Goal: Information Seeking & Learning: Compare options

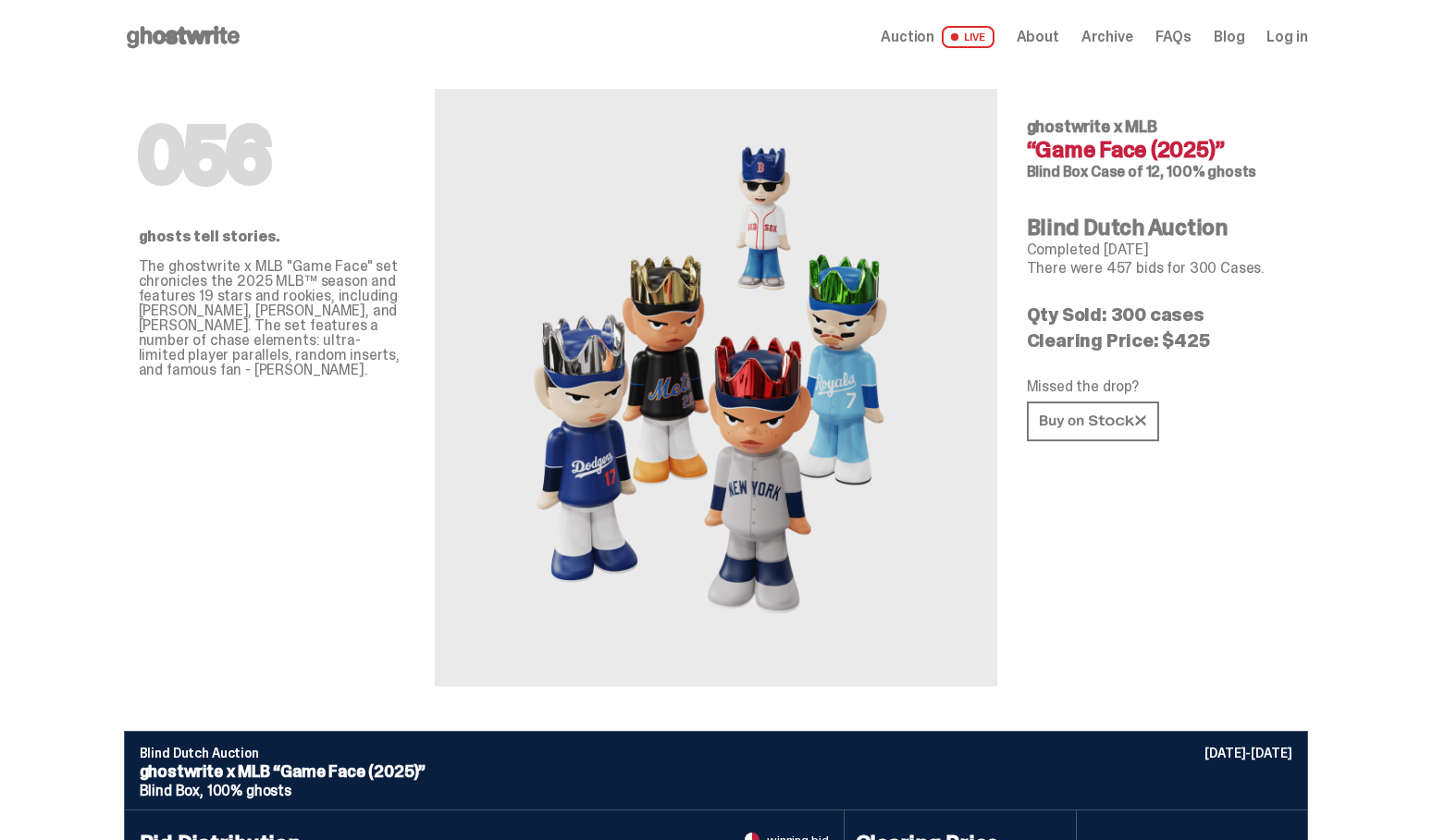
click at [203, 31] on use at bounding box center [183, 37] width 113 height 22
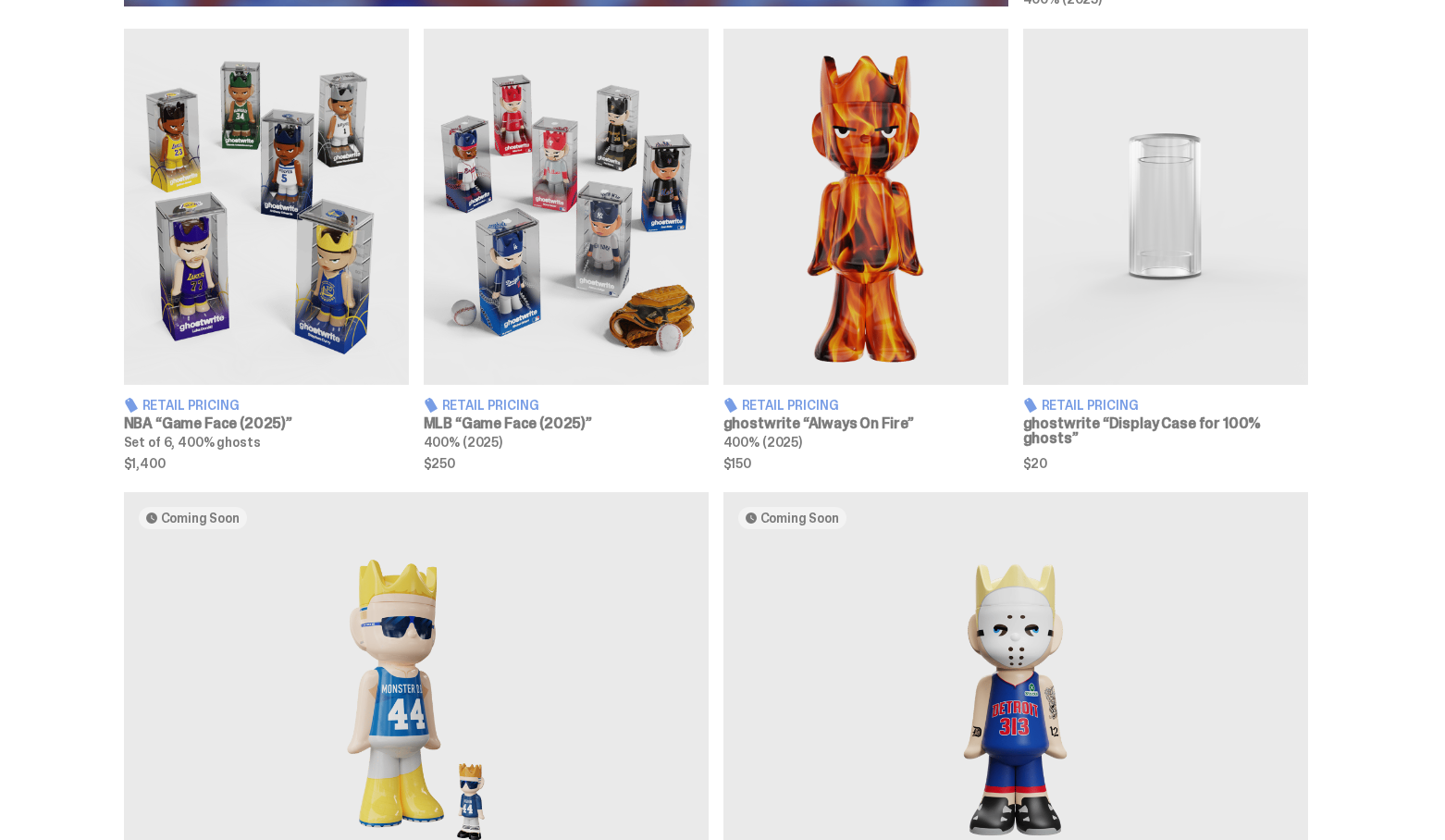
scroll to position [1008, 0]
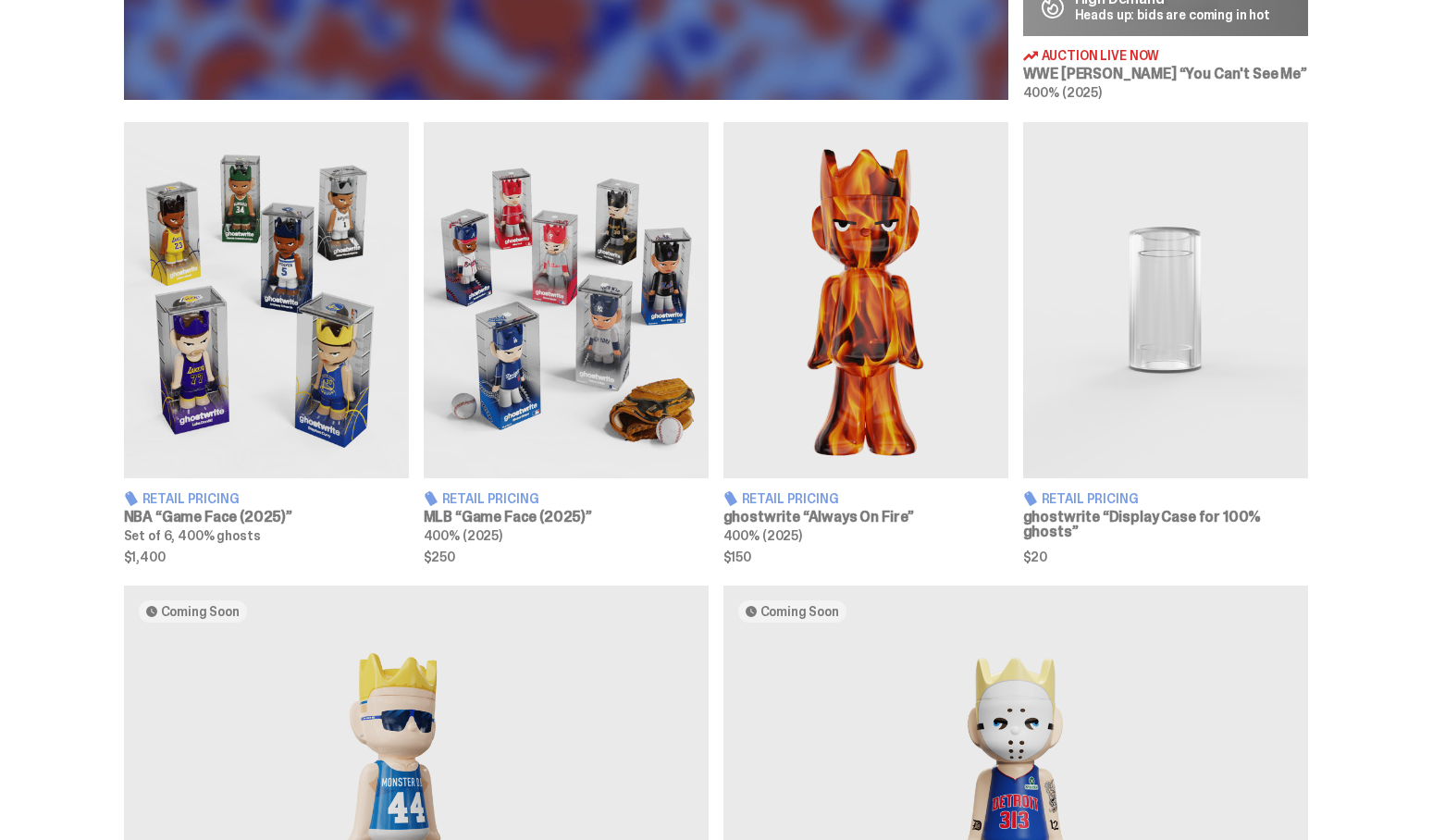
click at [339, 335] on img at bounding box center [266, 299] width 285 height 356
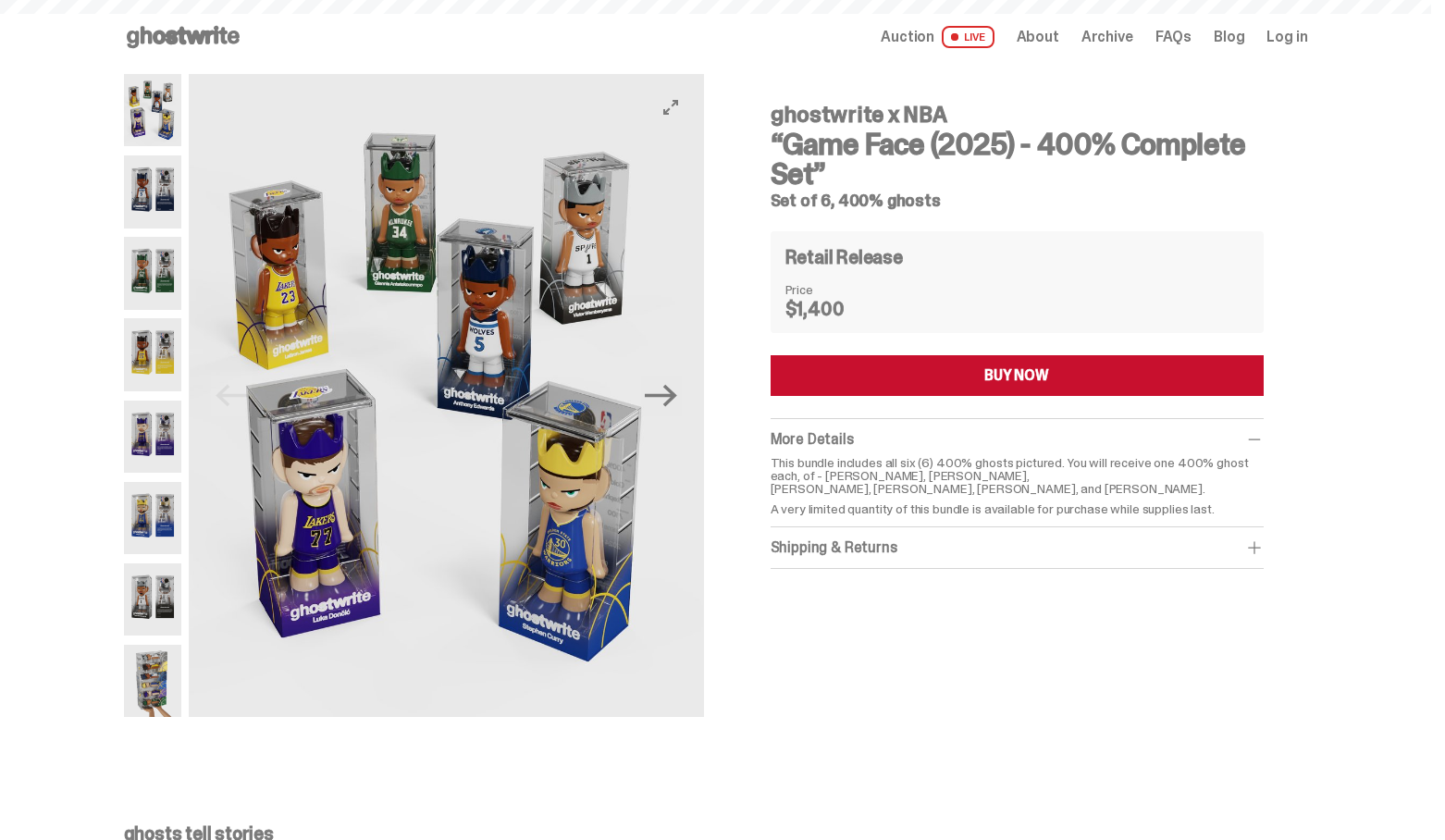
scroll to position [1008, 0]
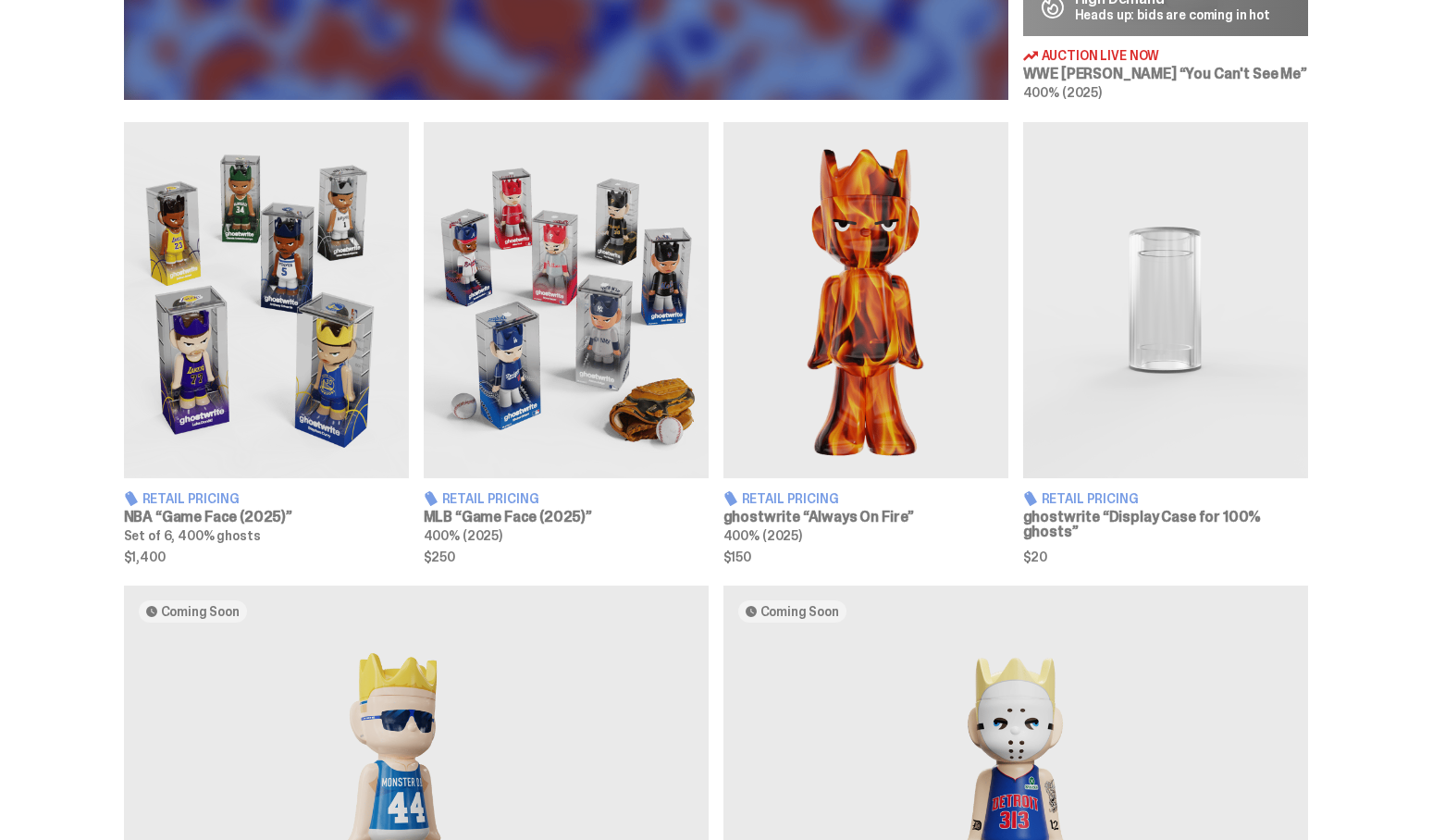
click at [511, 350] on img at bounding box center [566, 299] width 285 height 356
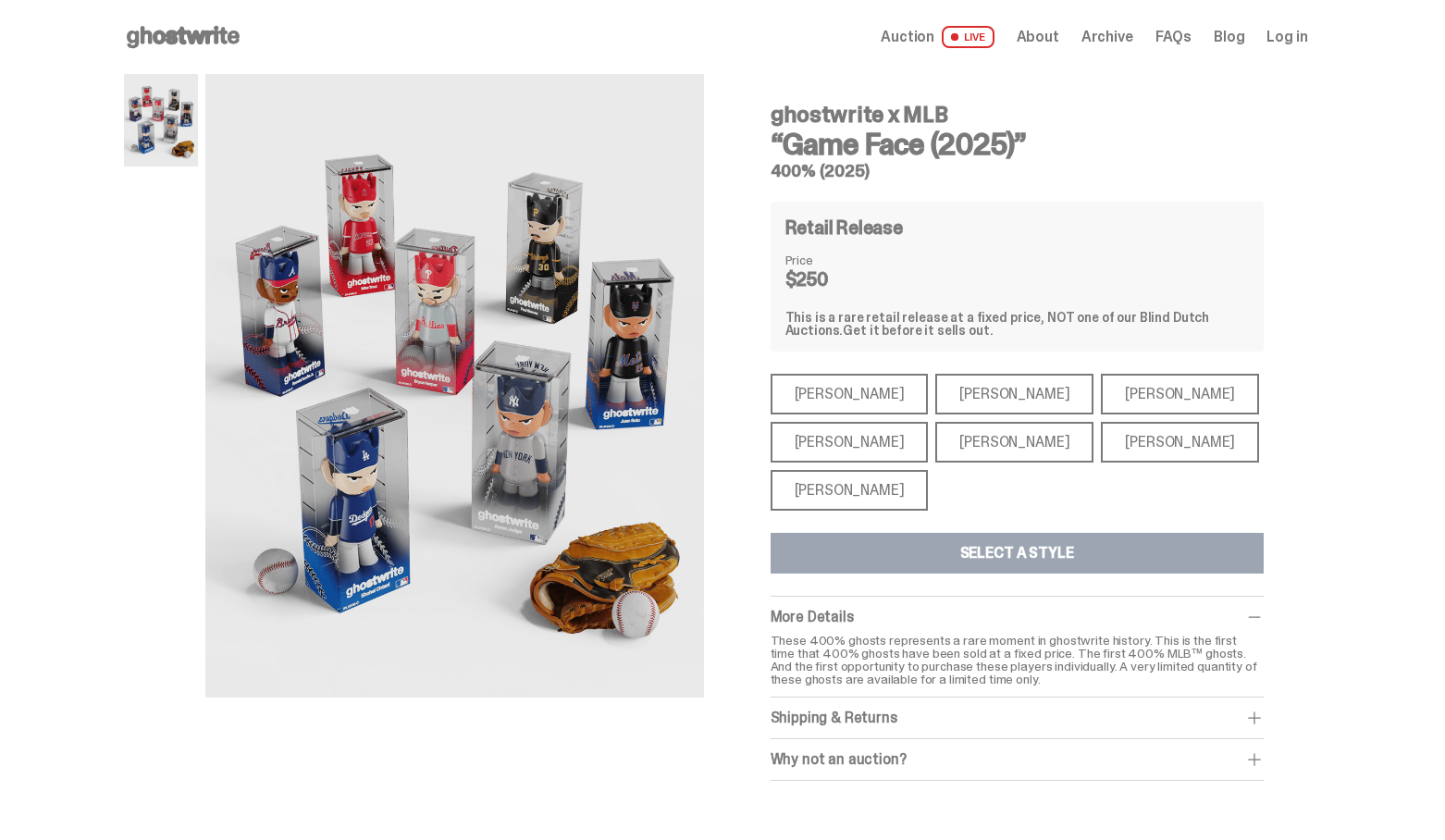
click at [846, 395] on div "[PERSON_NAME]" at bounding box center [850, 394] width 158 height 41
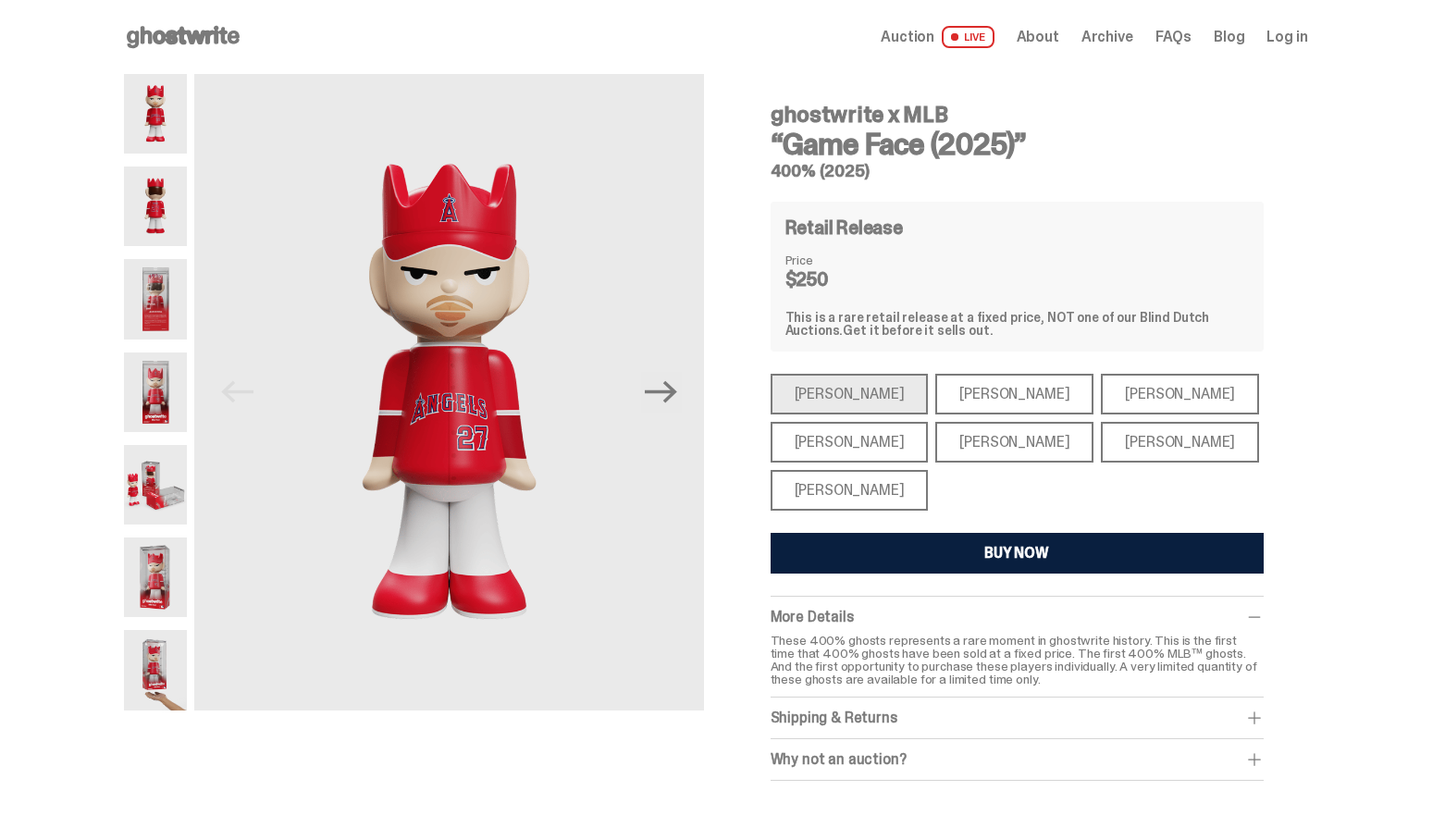
click at [978, 394] on div "[PERSON_NAME]" at bounding box center [1014, 394] width 158 height 41
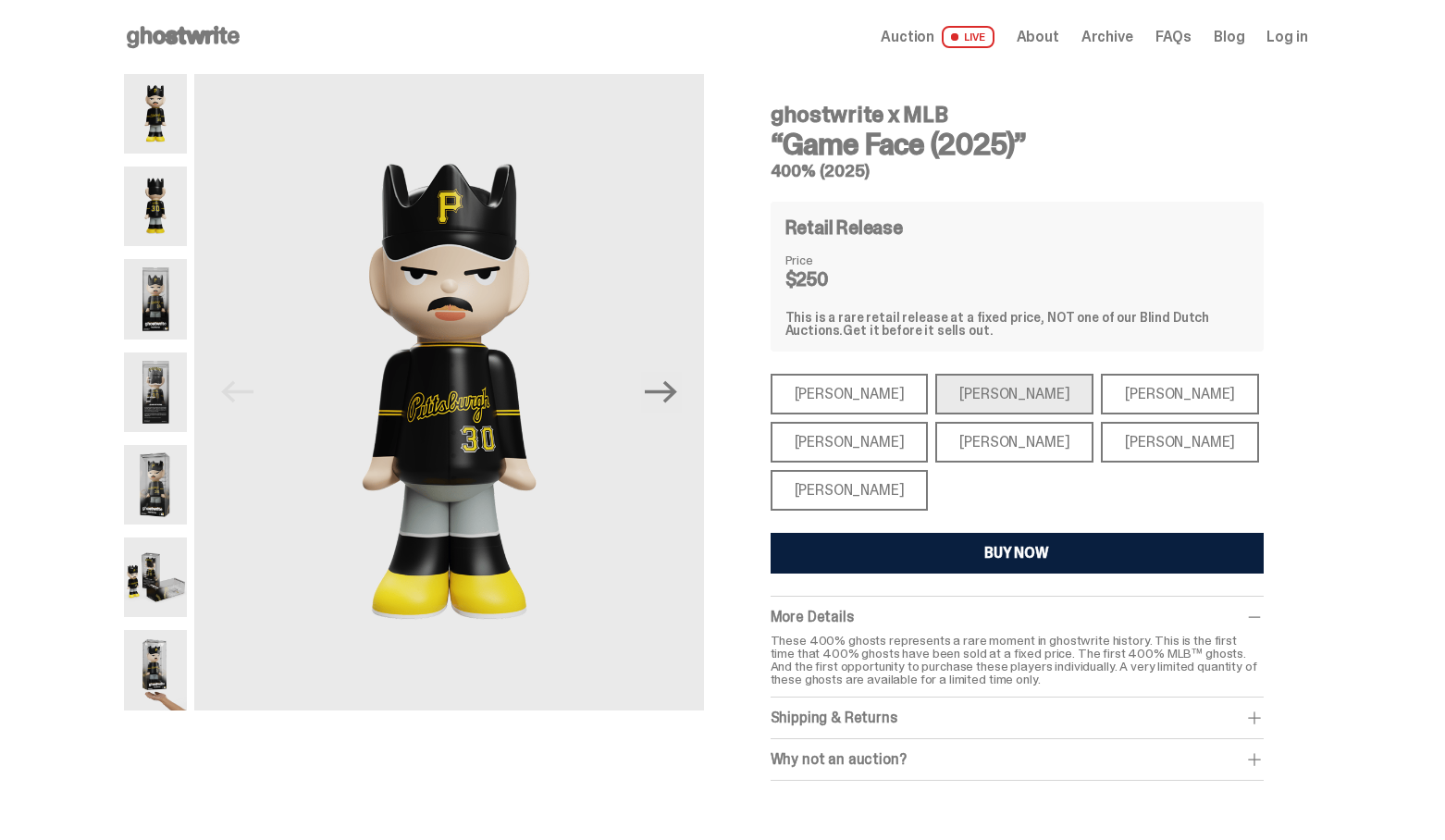
click at [1118, 388] on div "[PERSON_NAME]" at bounding box center [1180, 394] width 158 height 41
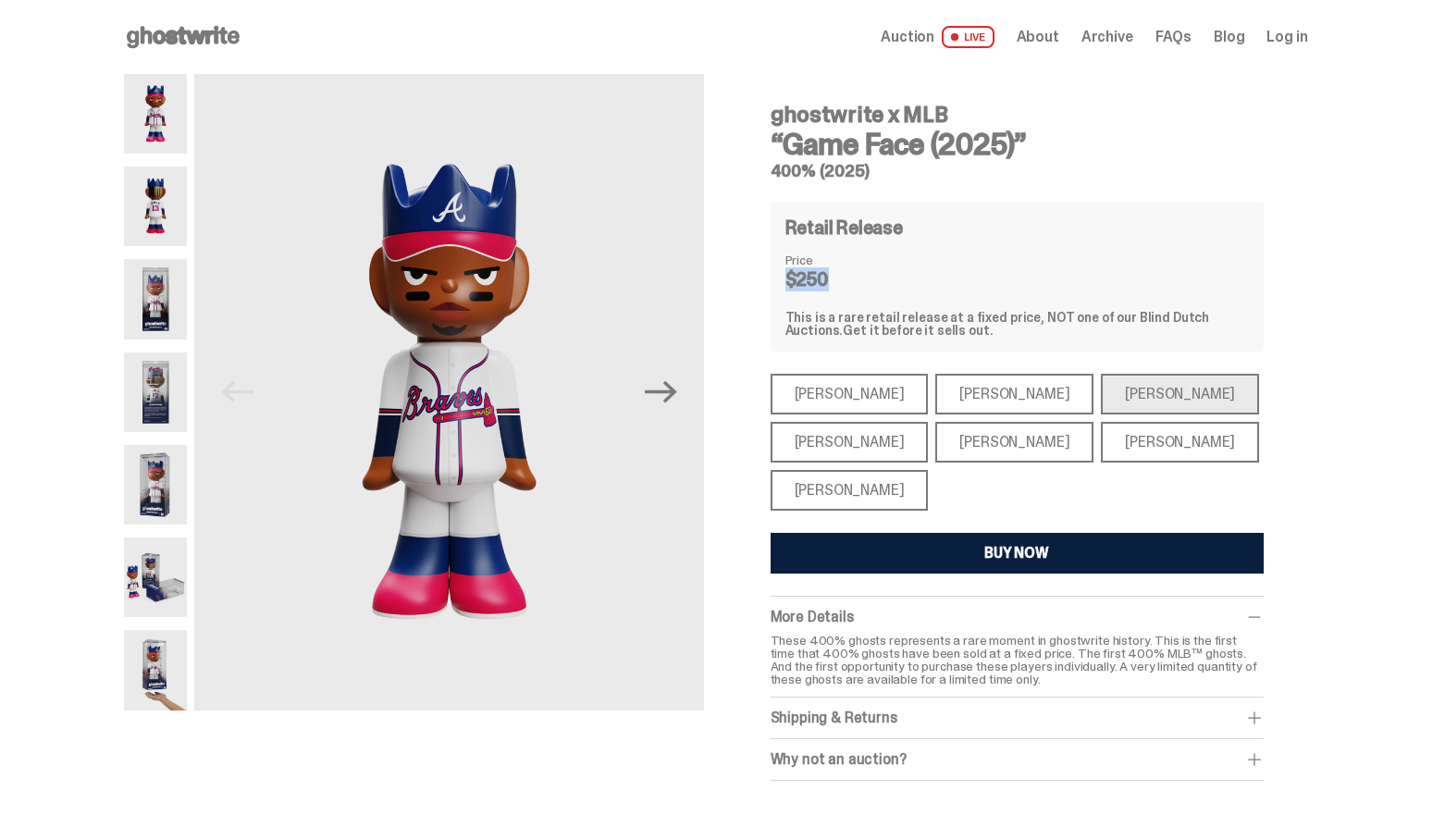
drag, startPoint x: 819, startPoint y: 279, endPoint x: 787, endPoint y: 279, distance: 32.0
click at [793, 279] on dd "$250" at bounding box center [832, 279] width 93 height 18
click at [1330, 271] on div "ghostwrite x MLB “Game Face (2025)” 400% (2025) Previous Next ghostwrite x MLB …" at bounding box center [716, 446] width 1431 height 743
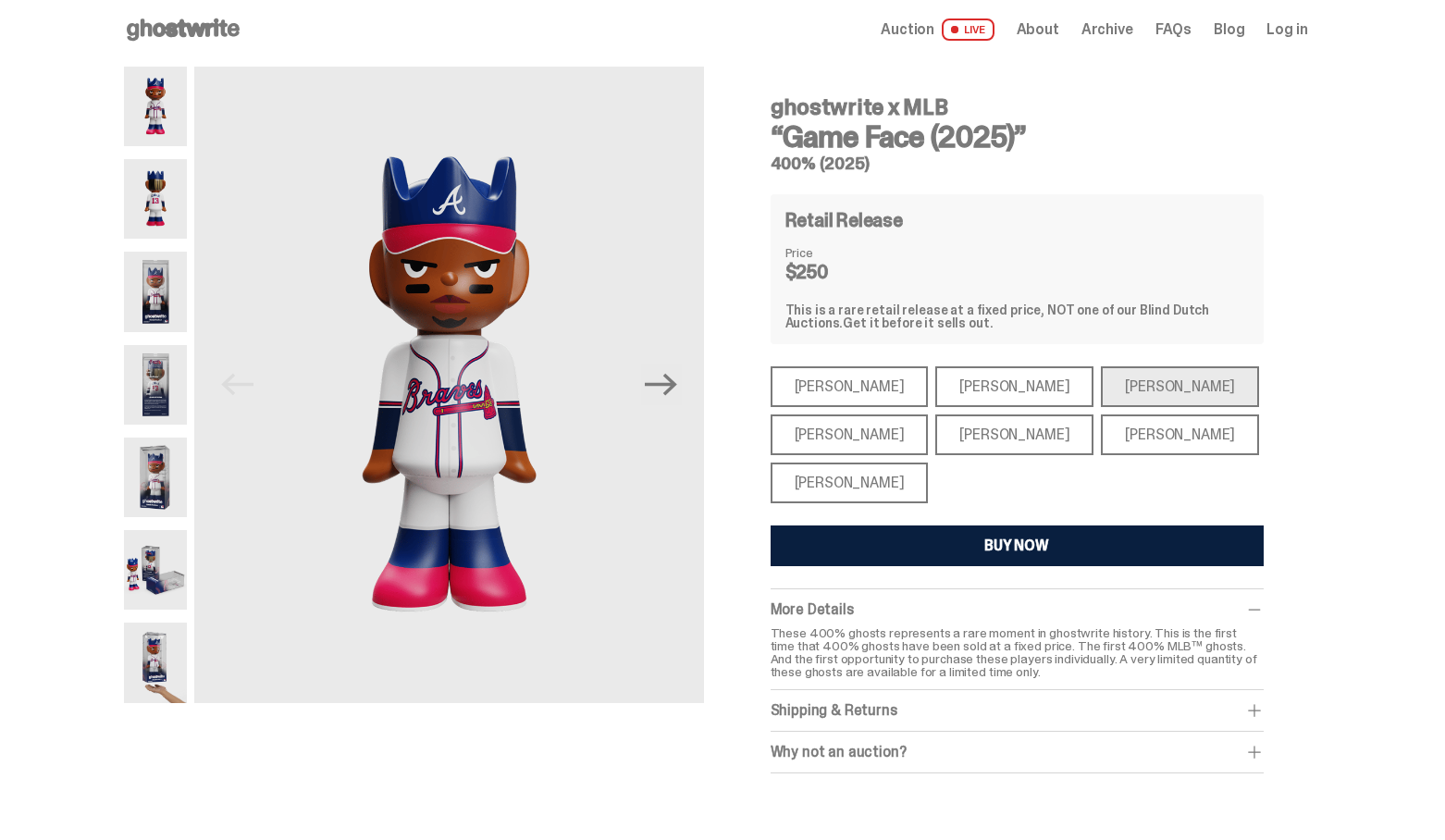
click at [852, 433] on div "[PERSON_NAME]" at bounding box center [850, 434] width 158 height 41
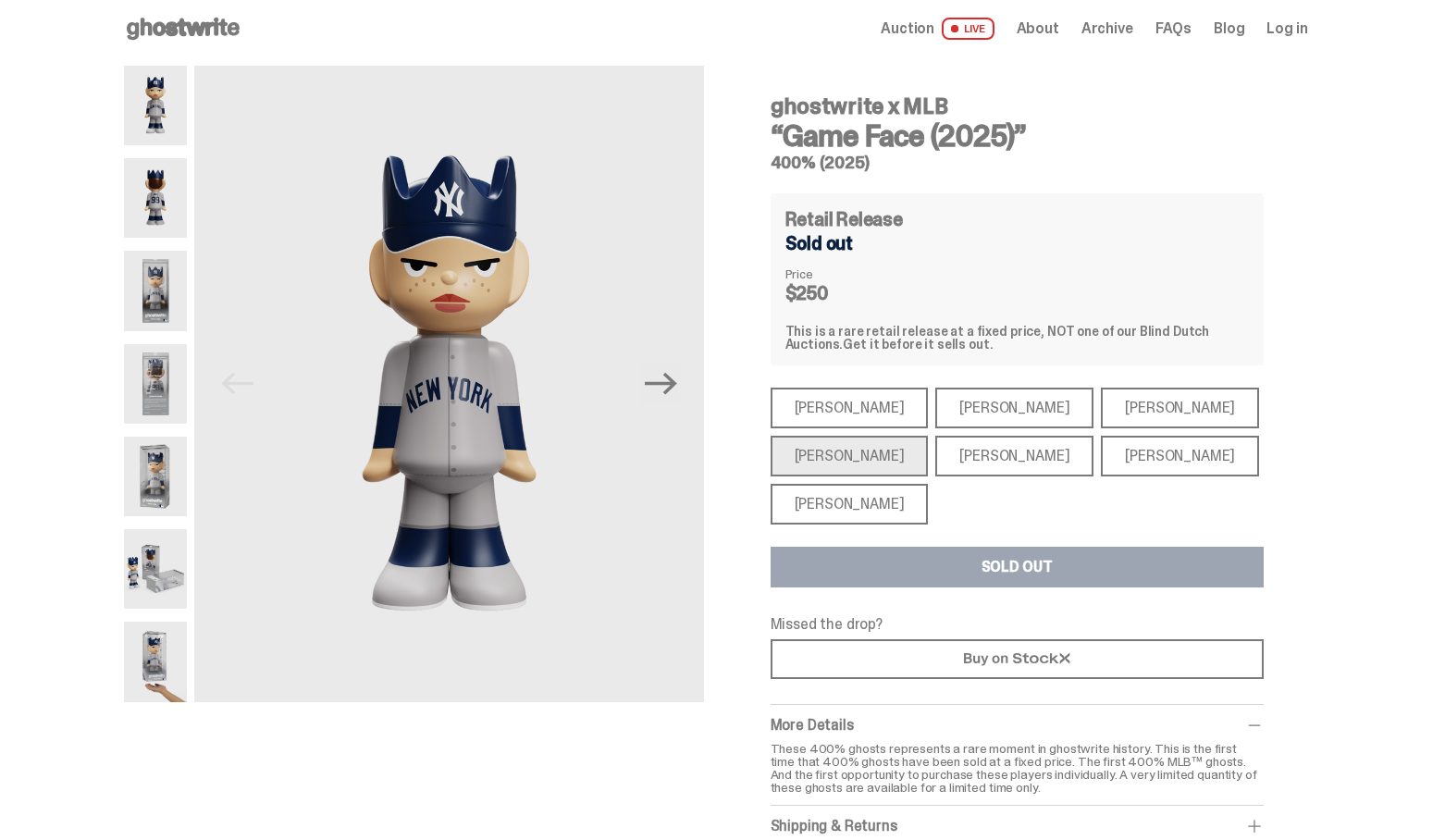
click at [851, 399] on div "[PERSON_NAME]" at bounding box center [850, 407] width 158 height 41
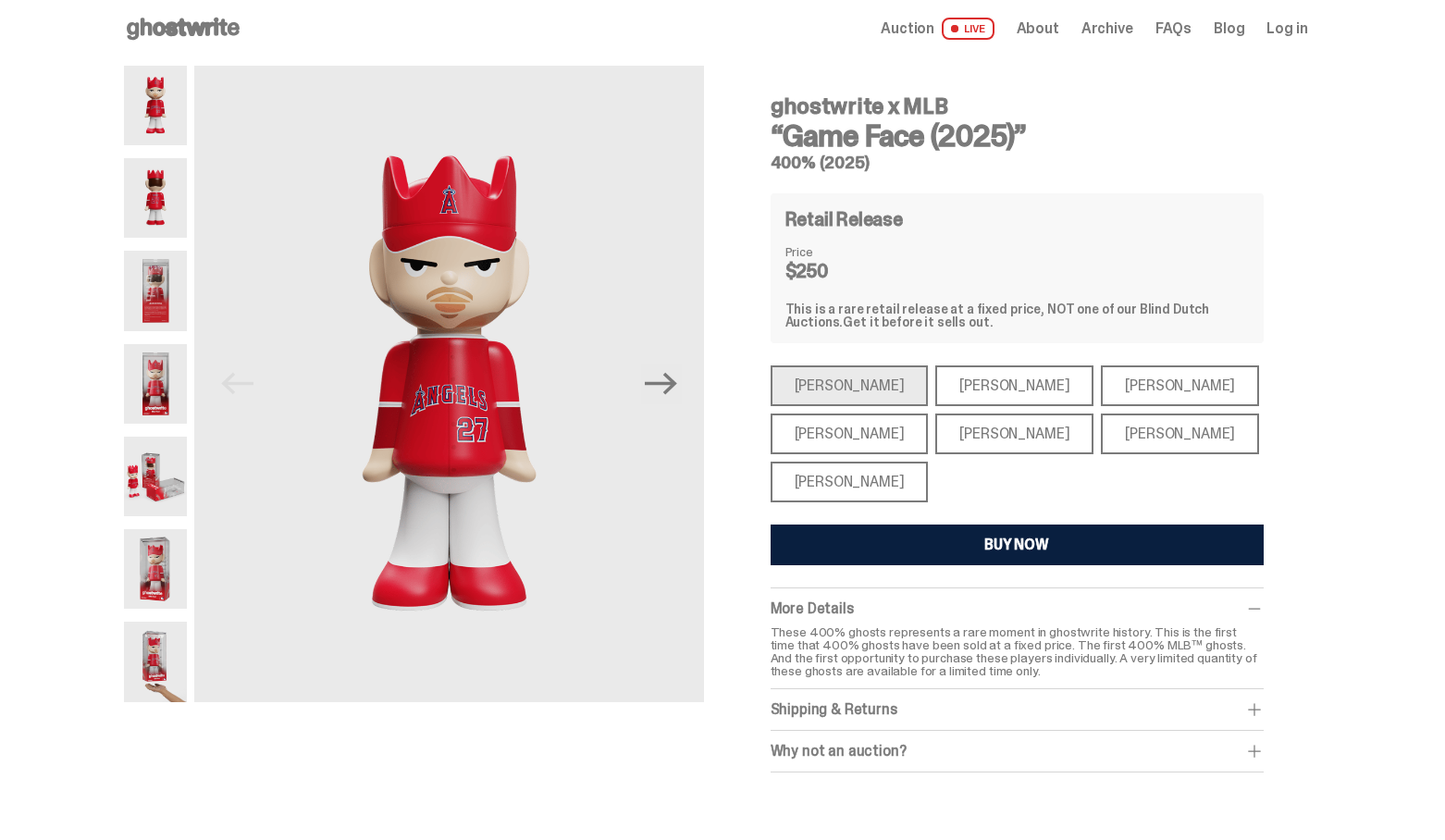
click at [980, 393] on div "[PERSON_NAME]" at bounding box center [1014, 385] width 158 height 41
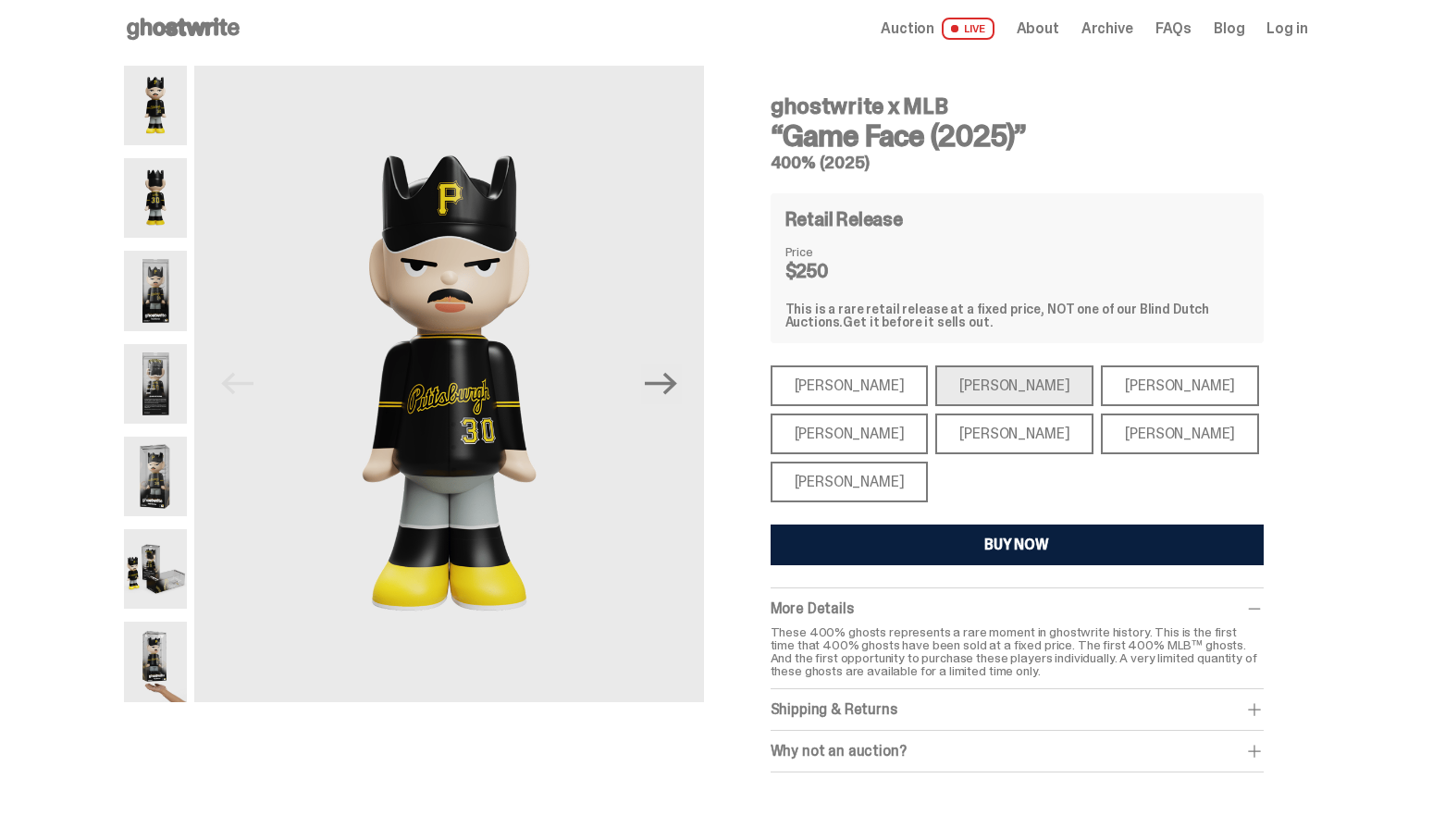
click at [987, 434] on div "[PERSON_NAME]" at bounding box center [1014, 434] width 158 height 41
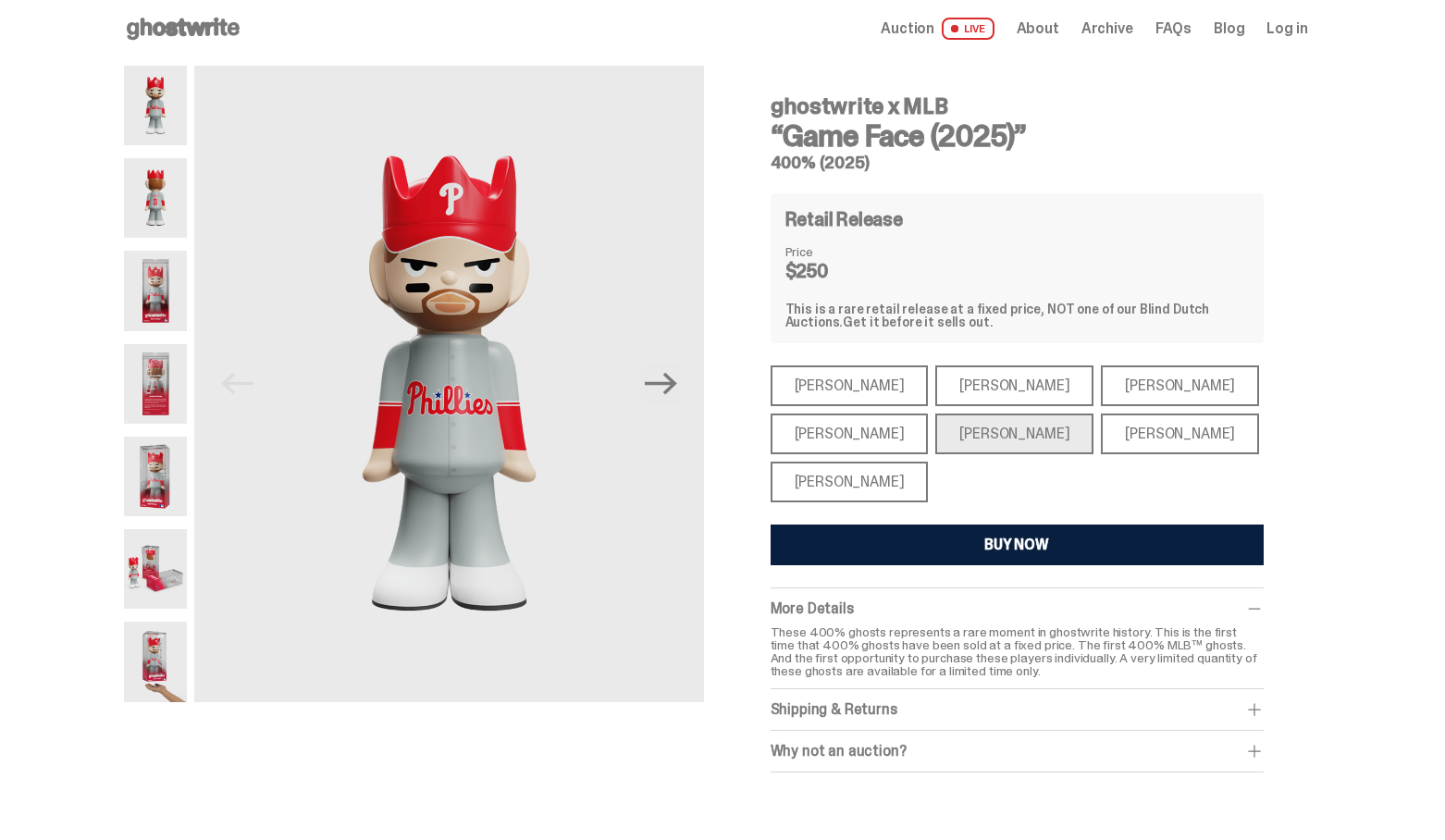
click at [1101, 433] on div "[PERSON_NAME]" at bounding box center [1180, 434] width 158 height 41
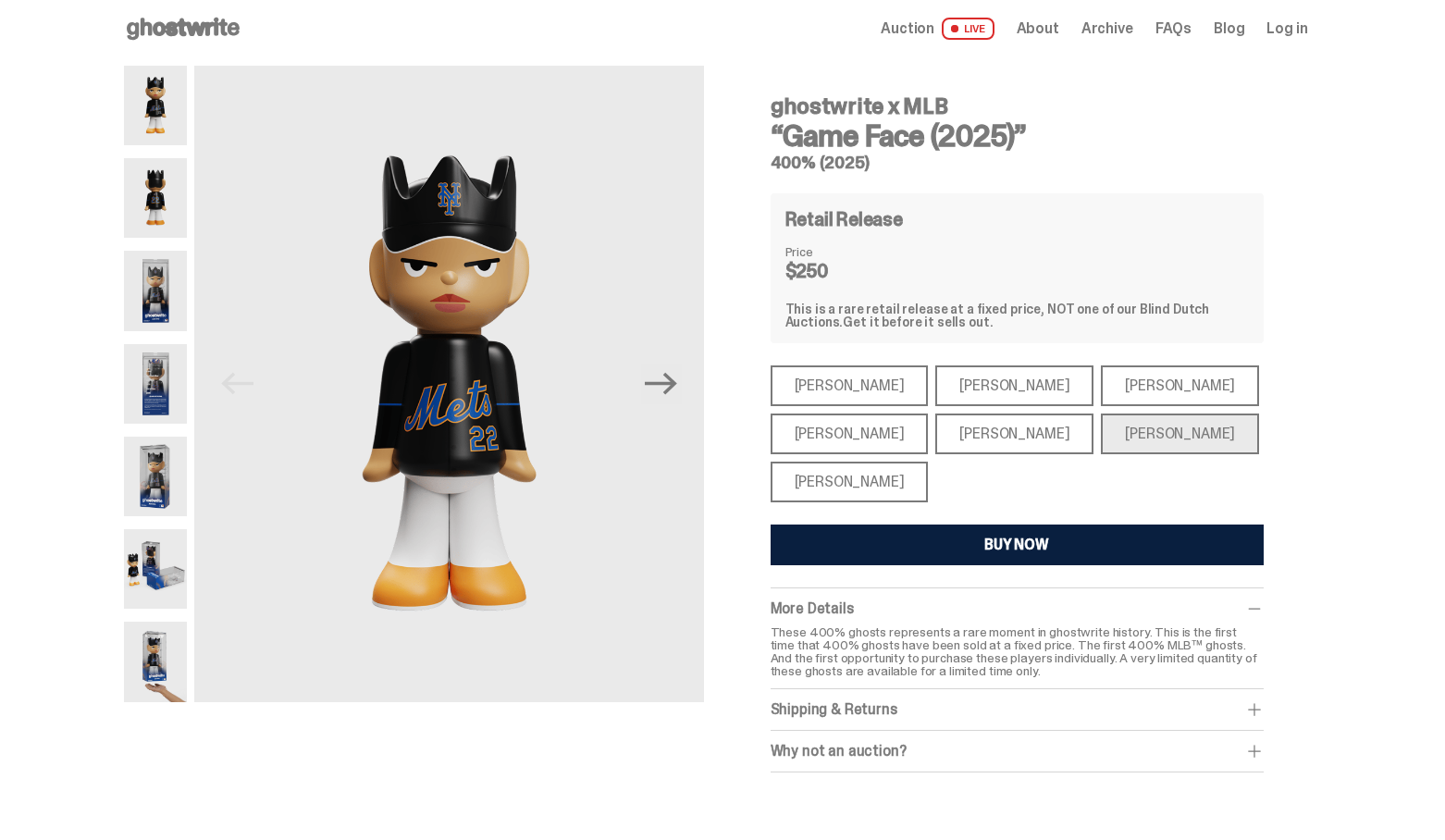
click at [843, 436] on div "[PERSON_NAME]" at bounding box center [850, 434] width 158 height 41
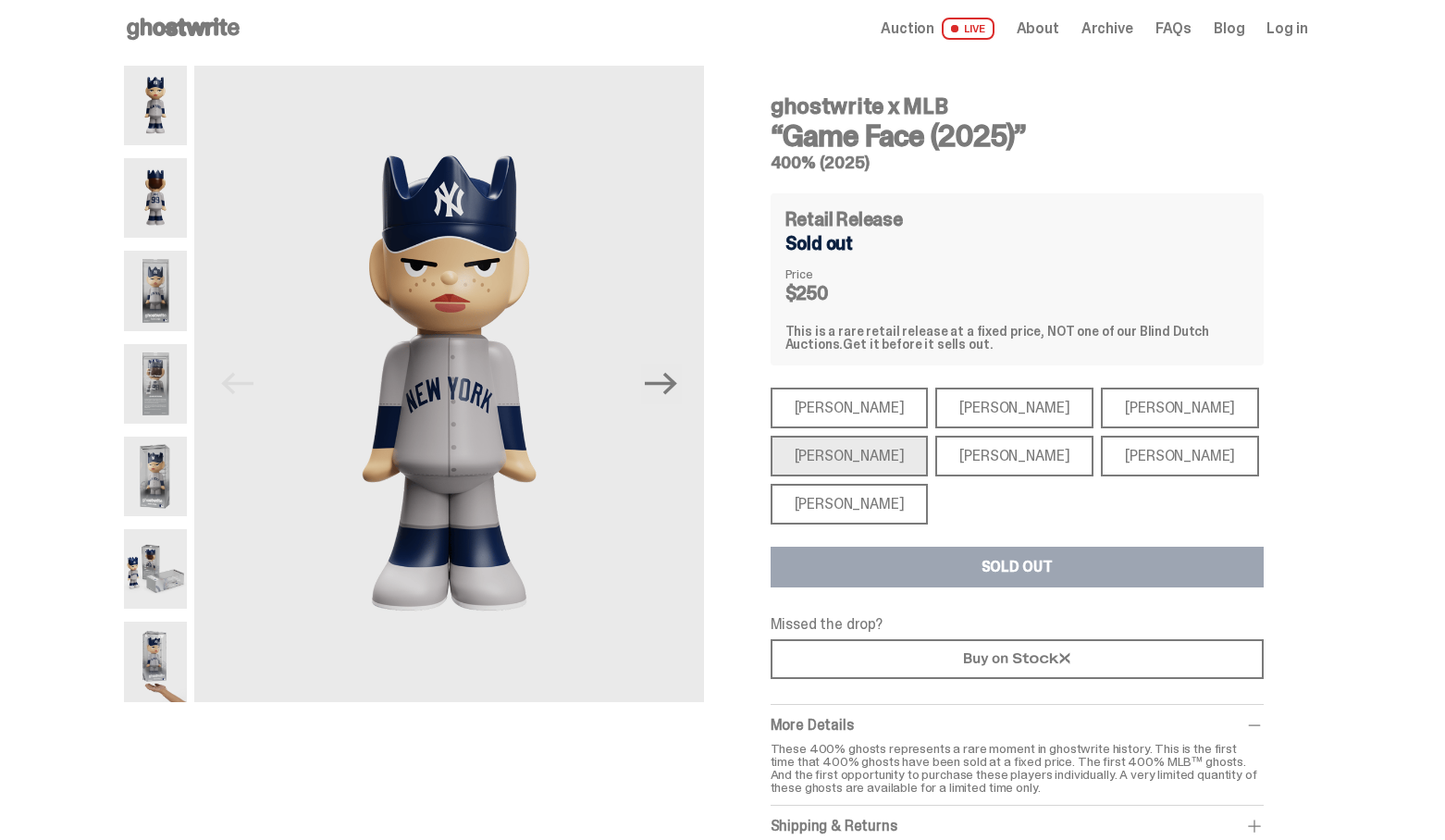
click at [947, 408] on div "[PERSON_NAME]" at bounding box center [1014, 407] width 158 height 41
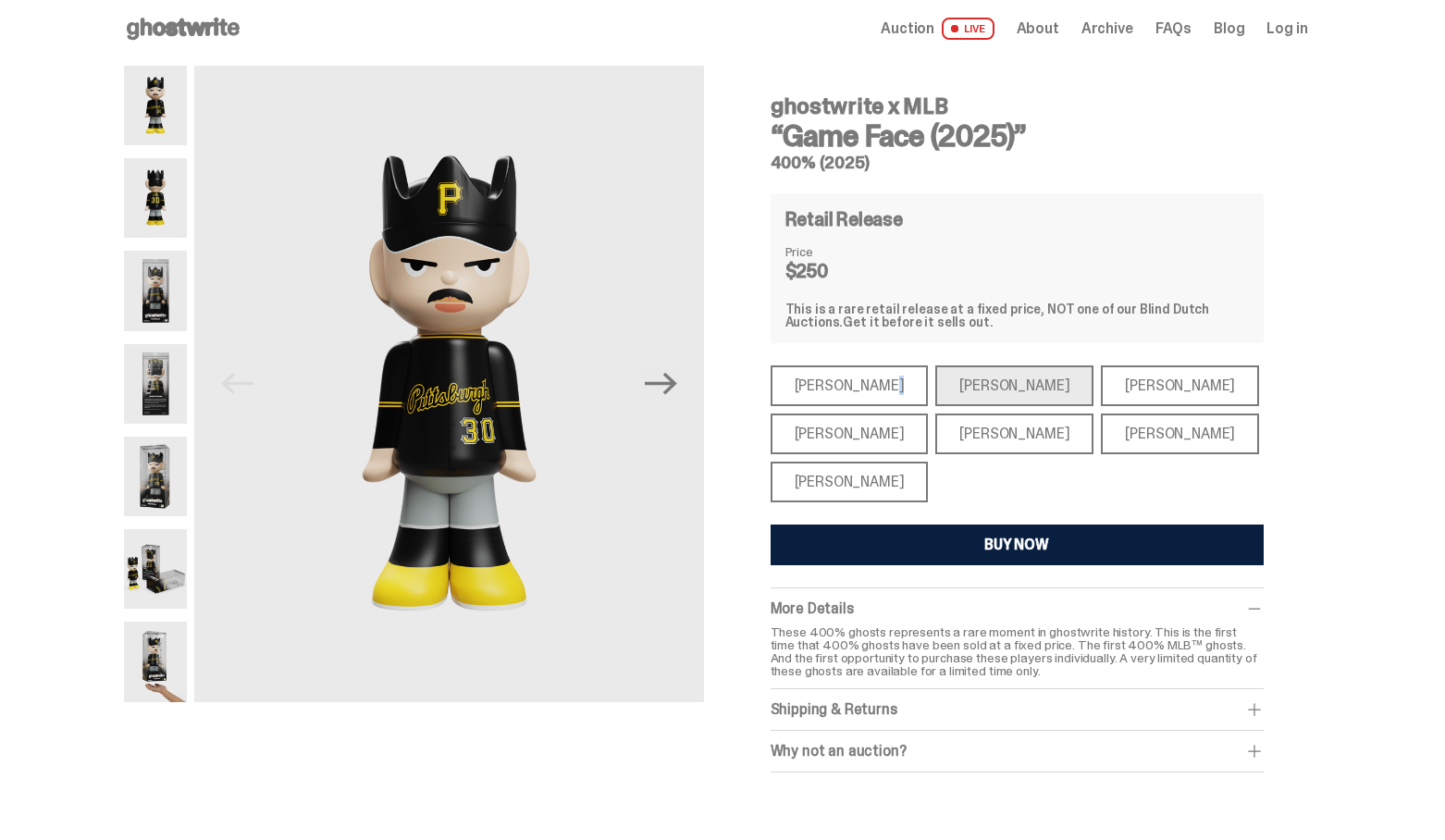
click at [864, 393] on div "[PERSON_NAME]" at bounding box center [850, 385] width 158 height 41
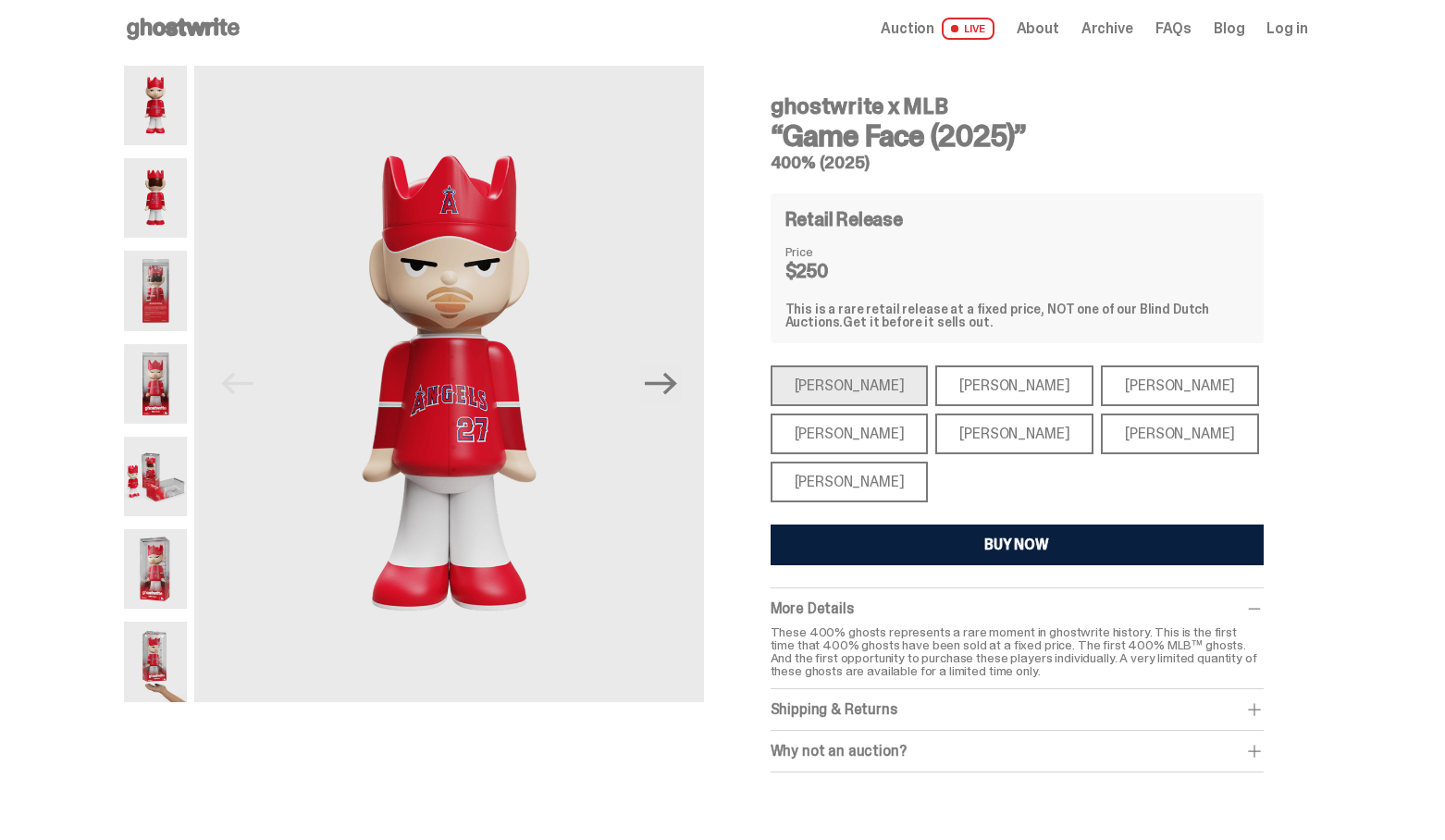
click at [1135, 386] on div "[PERSON_NAME]" at bounding box center [1180, 385] width 158 height 41
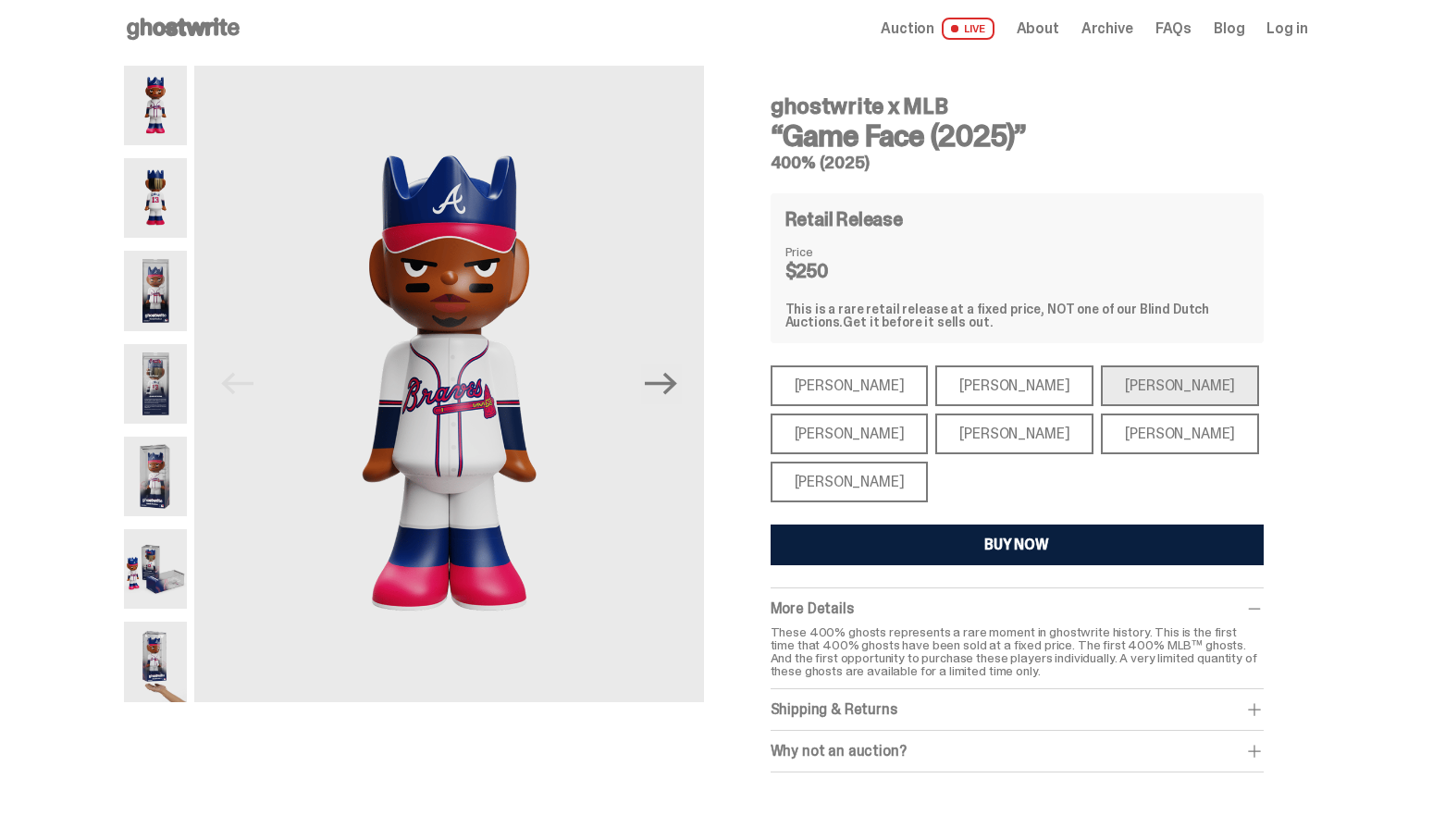
click at [1122, 433] on div "[PERSON_NAME]" at bounding box center [1180, 434] width 158 height 41
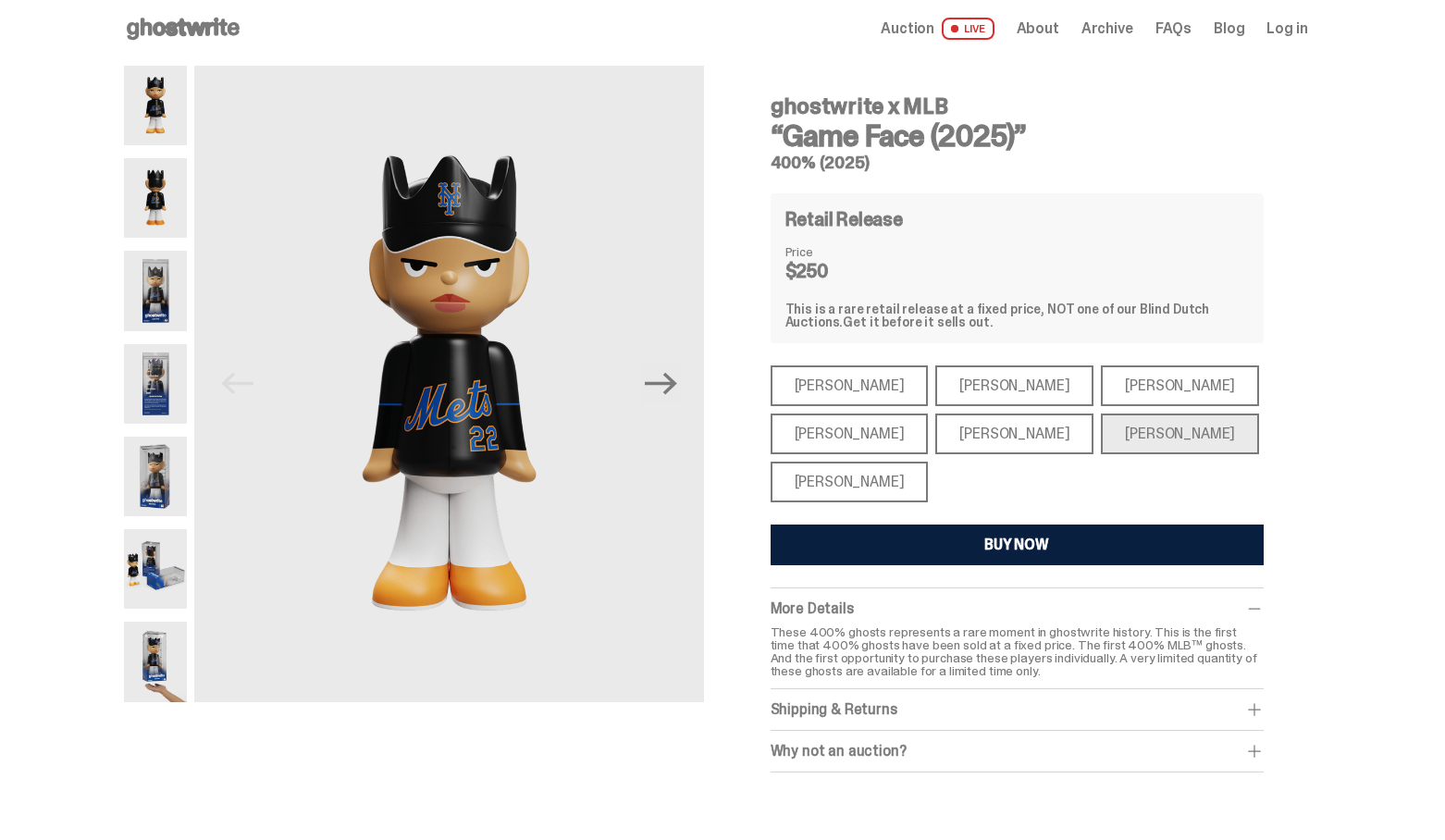
click at [973, 434] on div "[PERSON_NAME]" at bounding box center [1014, 434] width 158 height 41
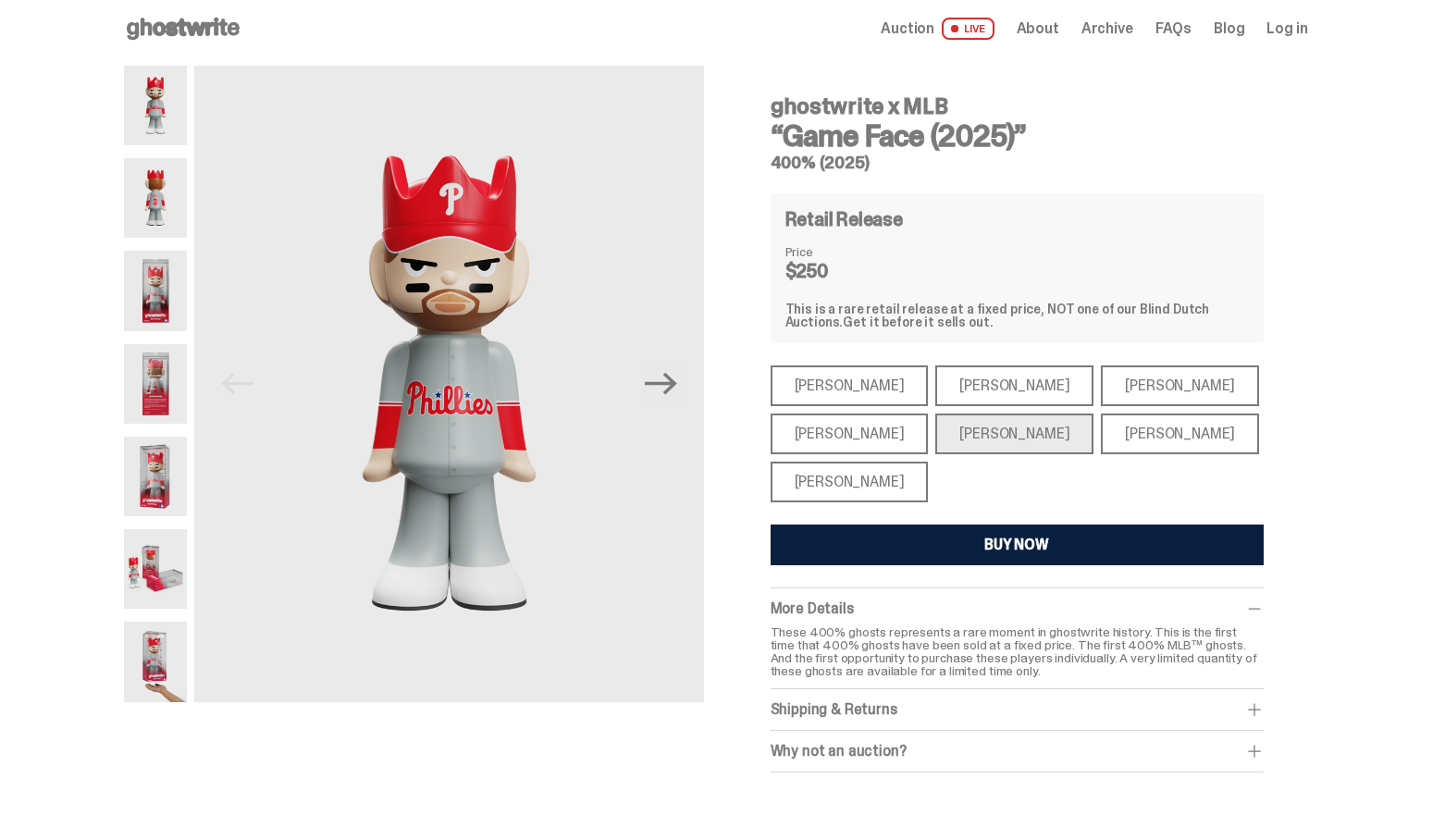
click at [857, 437] on div "[PERSON_NAME]" at bounding box center [850, 434] width 158 height 41
